Goal: Book appointment/travel/reservation

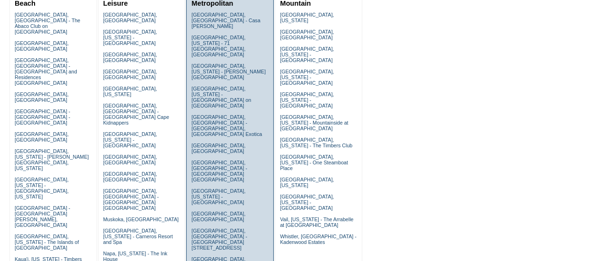
scroll to position [121, 0]
click at [199, 142] on link "Florence, Italy" at bounding box center [218, 147] width 54 height 11
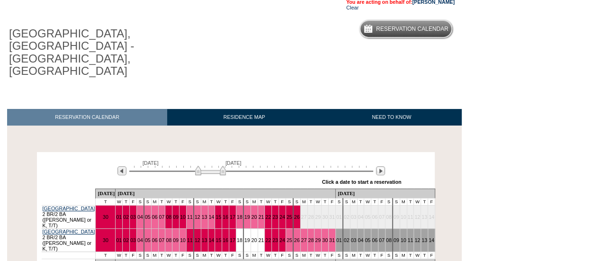
scroll to position [75, 0]
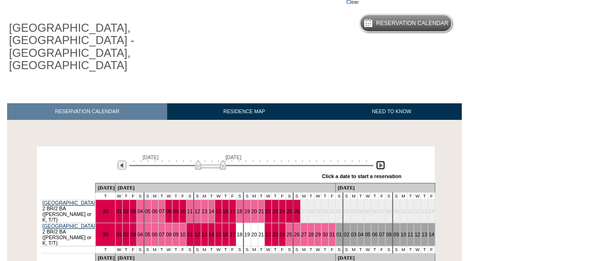
click at [377, 161] on img at bounding box center [380, 165] width 9 height 9
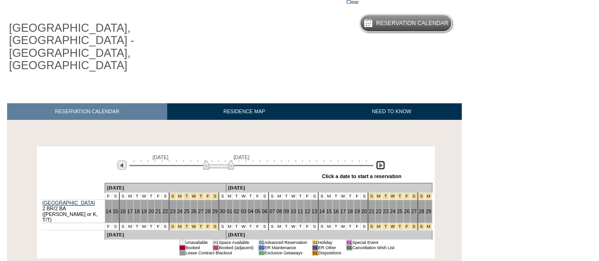
click at [377, 161] on img at bounding box center [380, 165] width 9 height 9
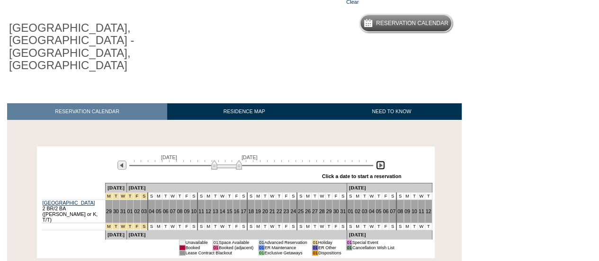
click at [377, 161] on img at bounding box center [380, 165] width 9 height 9
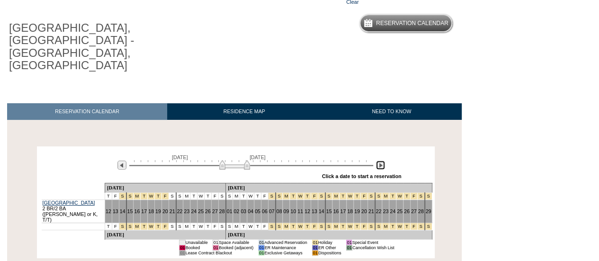
click at [377, 161] on img at bounding box center [380, 165] width 9 height 9
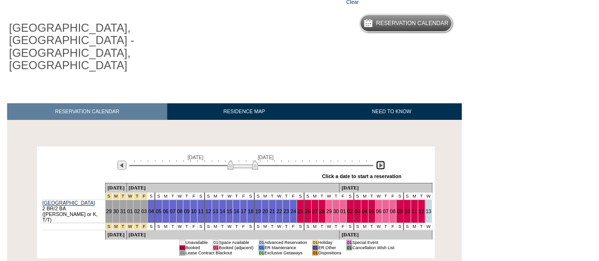
click at [377, 161] on img at bounding box center [380, 165] width 9 height 9
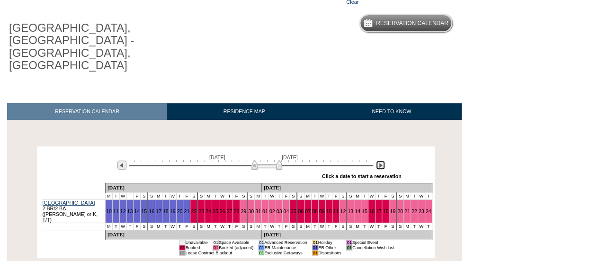
click at [267, 160] on div at bounding box center [251, 164] width 244 height 9
click at [383, 161] on img at bounding box center [380, 165] width 9 height 9
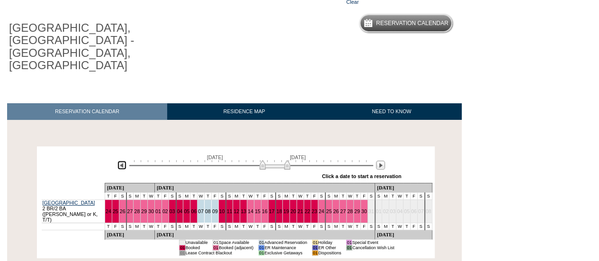
click at [120, 161] on img at bounding box center [121, 165] width 9 height 9
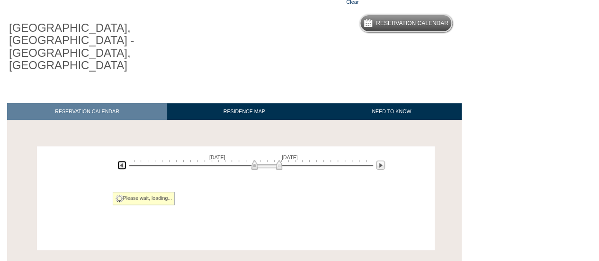
click at [123, 161] on img at bounding box center [121, 165] width 9 height 9
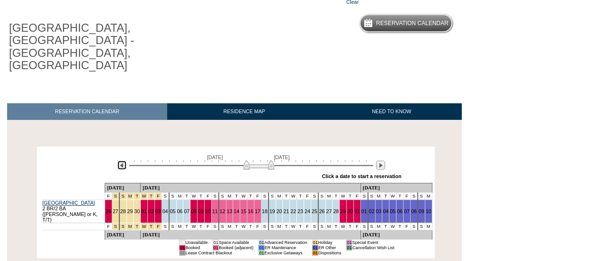
click at [123, 161] on img at bounding box center [121, 165] width 9 height 9
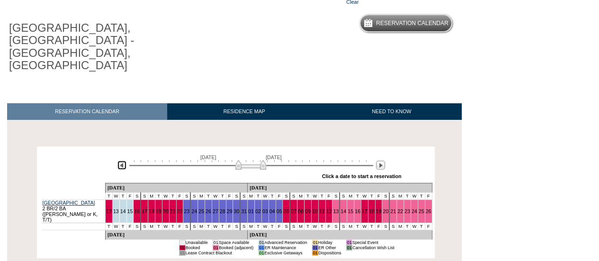
click at [125, 161] on img at bounding box center [121, 165] width 9 height 9
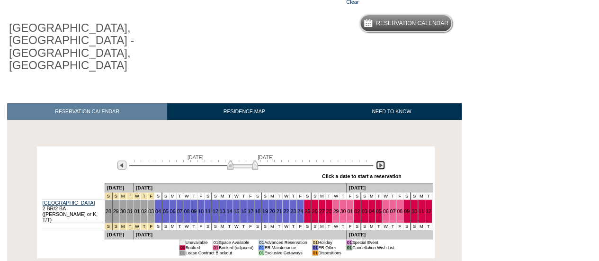
click at [381, 161] on img at bounding box center [380, 165] width 9 height 9
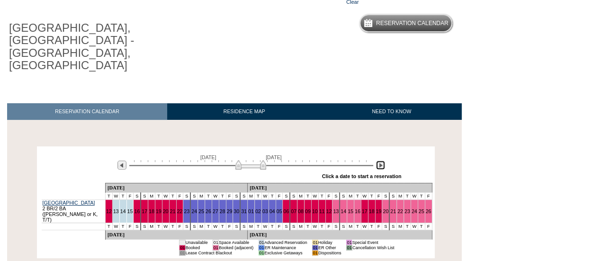
click at [381, 161] on img at bounding box center [380, 165] width 9 height 9
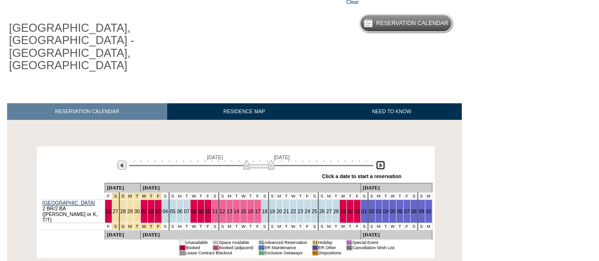
click at [381, 161] on img at bounding box center [380, 165] width 9 height 9
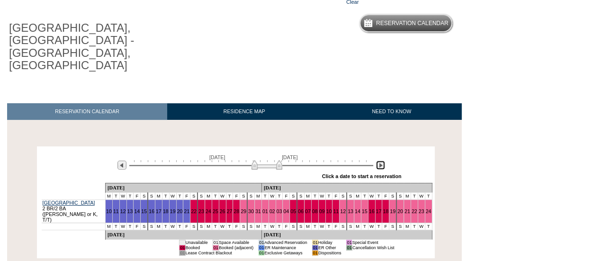
click at [381, 161] on img at bounding box center [380, 165] width 9 height 9
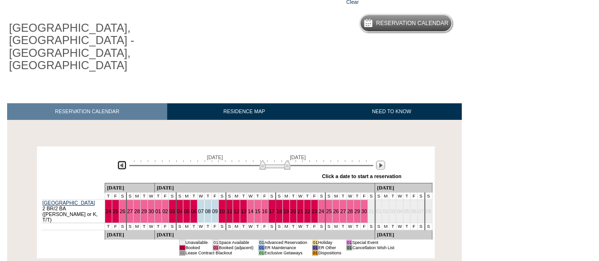
click at [121, 161] on img at bounding box center [121, 165] width 9 height 9
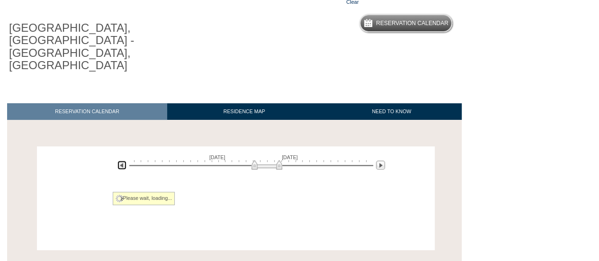
click at [121, 161] on img at bounding box center [121, 165] width 9 height 9
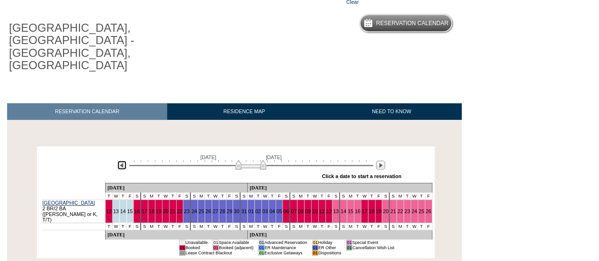
click at [121, 161] on img at bounding box center [121, 165] width 9 height 9
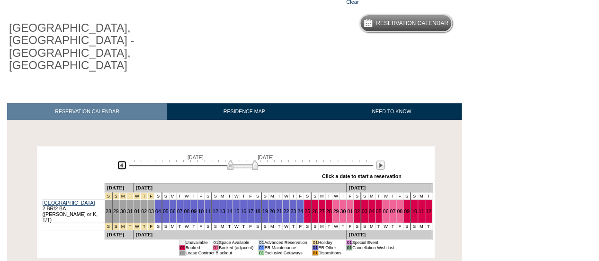
click at [121, 161] on img at bounding box center [121, 165] width 9 height 9
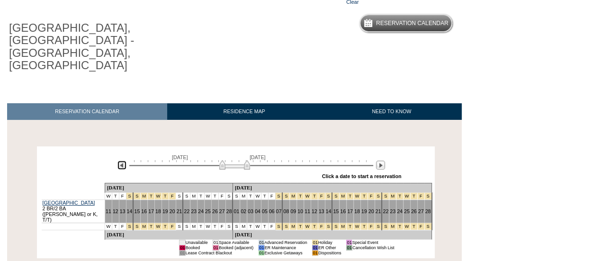
click at [121, 161] on img at bounding box center [121, 165] width 9 height 9
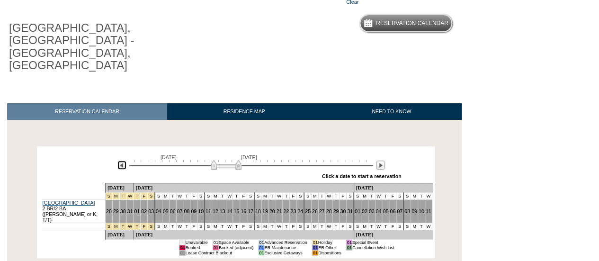
click at [121, 161] on img at bounding box center [121, 165] width 9 height 9
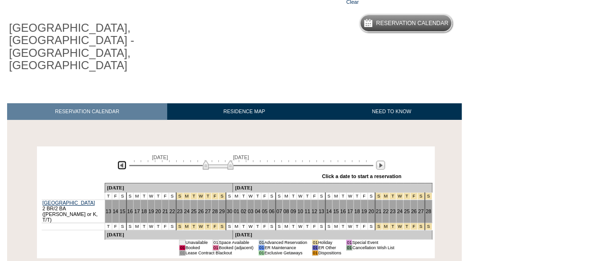
click at [121, 161] on img at bounding box center [121, 165] width 9 height 9
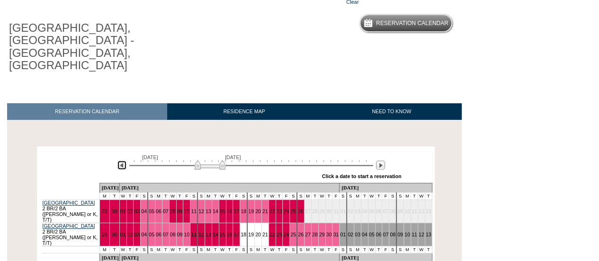
click at [121, 161] on img at bounding box center [121, 165] width 9 height 9
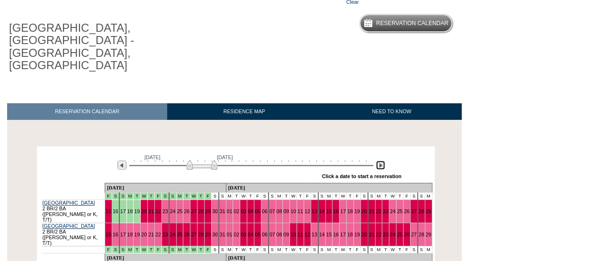
click at [383, 161] on img at bounding box center [380, 165] width 9 height 9
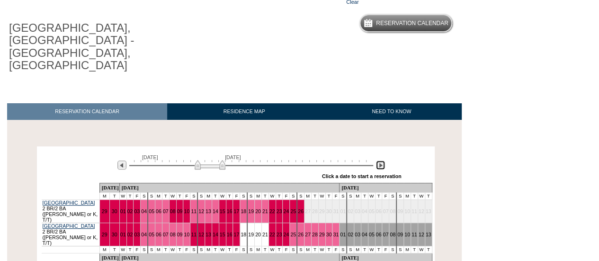
click at [383, 161] on img at bounding box center [380, 165] width 9 height 9
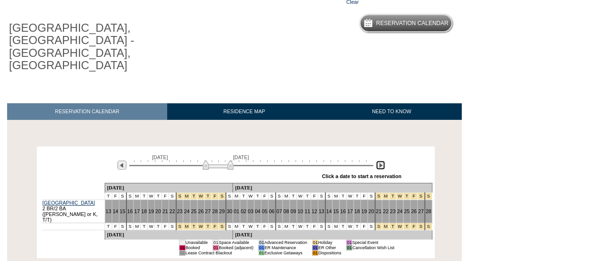
click at [383, 161] on img at bounding box center [380, 165] width 9 height 9
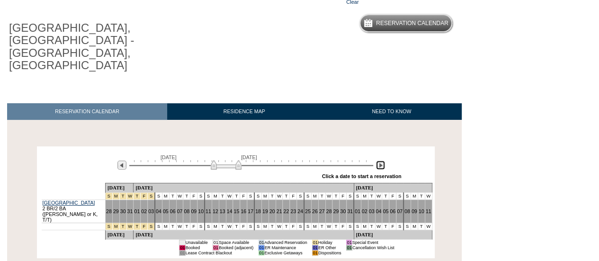
click at [383, 161] on img at bounding box center [380, 165] width 9 height 9
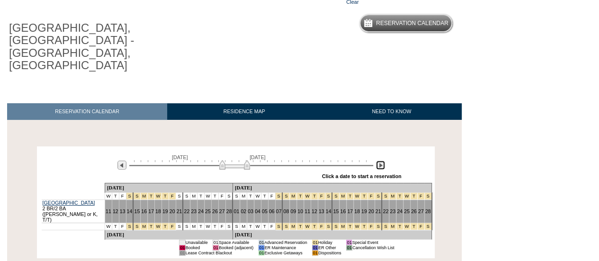
click at [383, 161] on img at bounding box center [380, 165] width 9 height 9
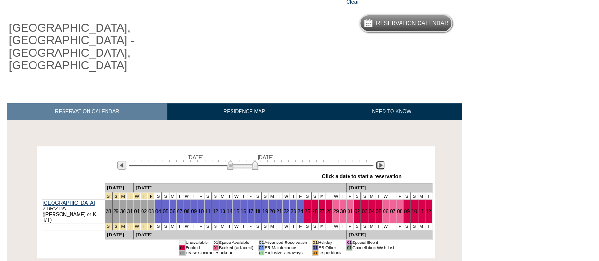
click at [379, 161] on img at bounding box center [380, 165] width 9 height 9
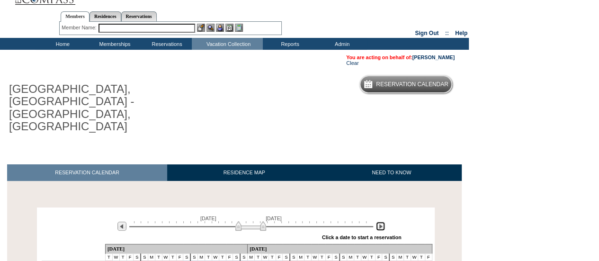
scroll to position [14, 0]
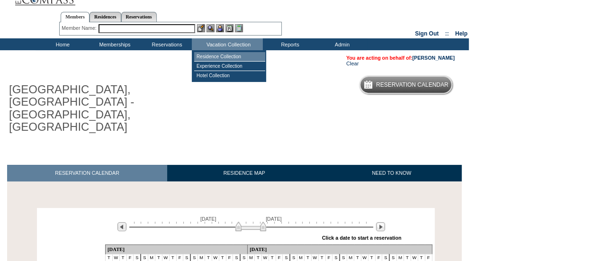
click at [232, 55] on td "Residence Collection" at bounding box center [229, 56] width 71 height 9
